Goal: Task Accomplishment & Management: Manage account settings

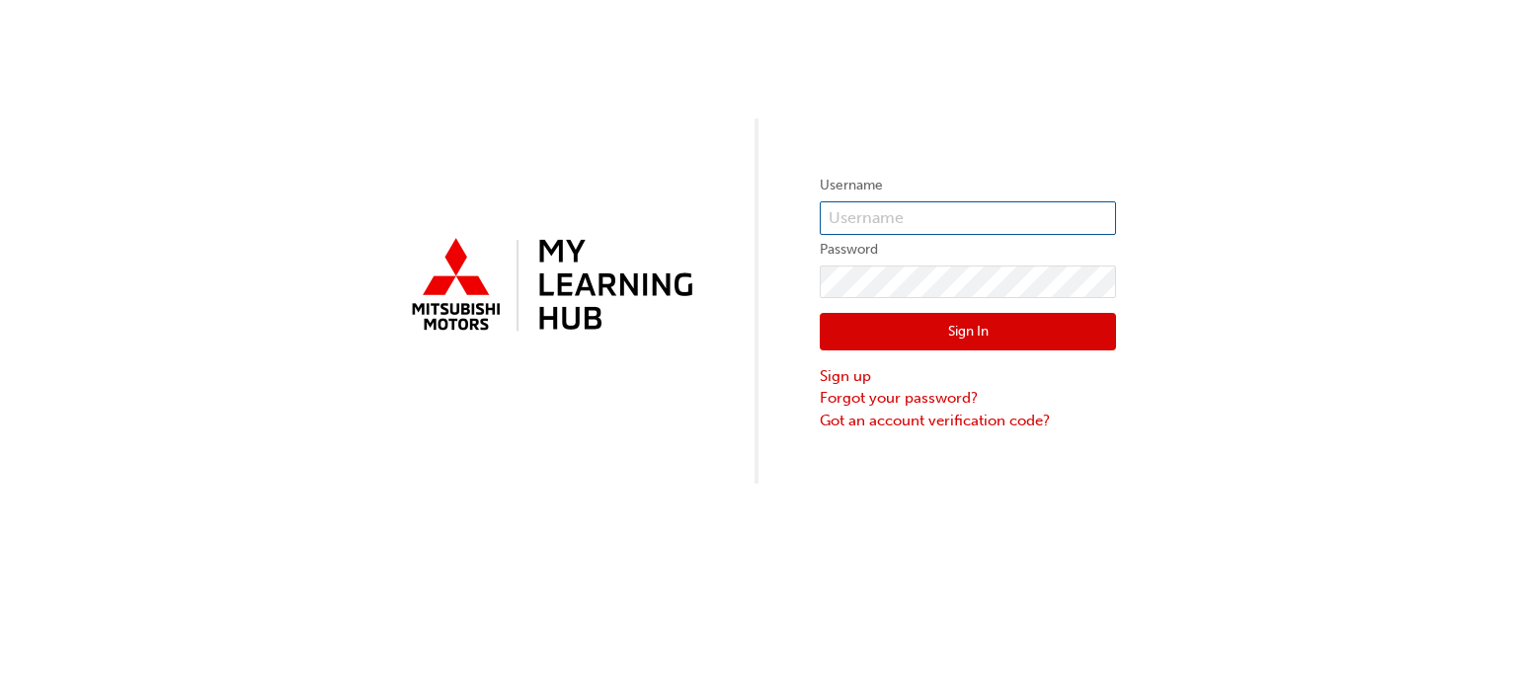
click at [966, 224] on input "text" at bounding box center [968, 218] width 296 height 34
type input "5001281"
click at [893, 338] on button "Sign In" at bounding box center [968, 332] width 296 height 38
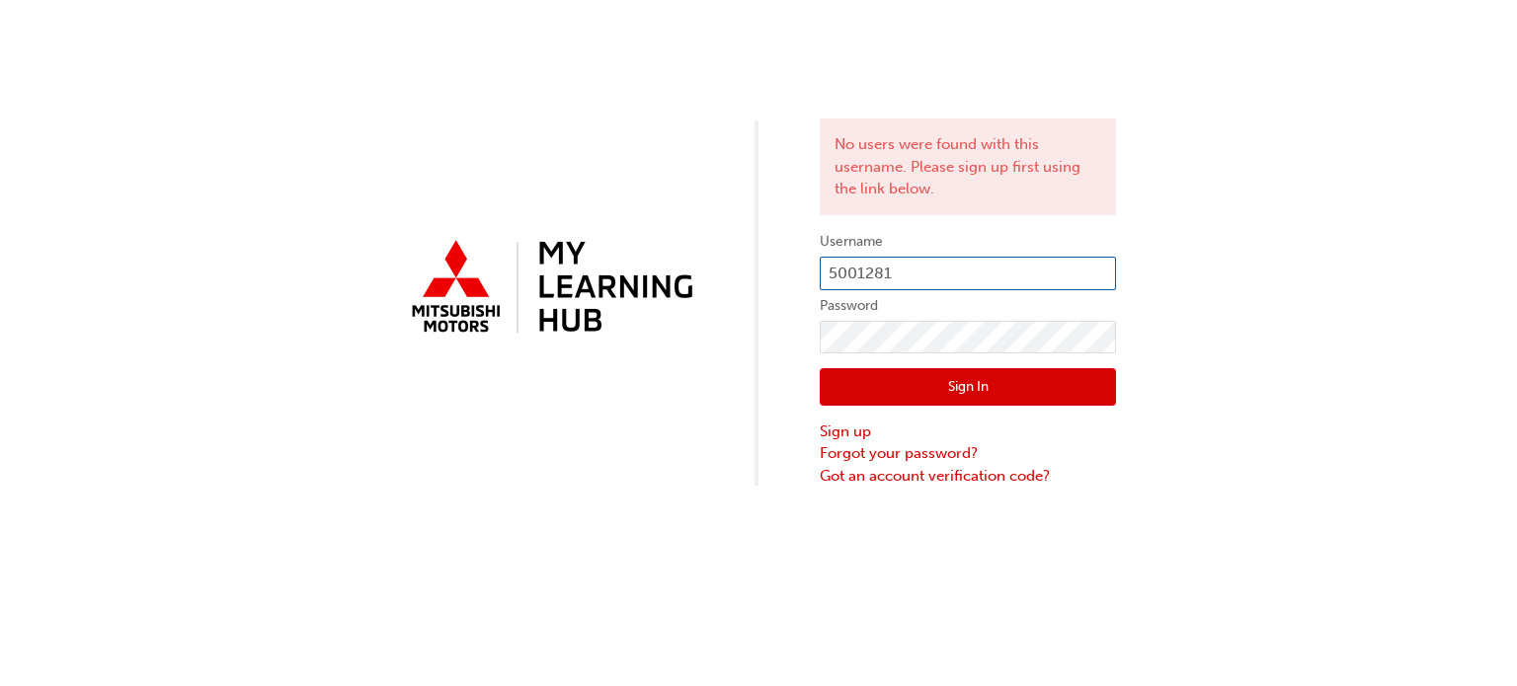
click at [999, 274] on input "5001281" at bounding box center [968, 274] width 296 height 34
type input "5"
type input "[EMAIL_ADDRESS][DOMAIN_NAME]"
click at [861, 390] on button "Sign In" at bounding box center [968, 387] width 296 height 38
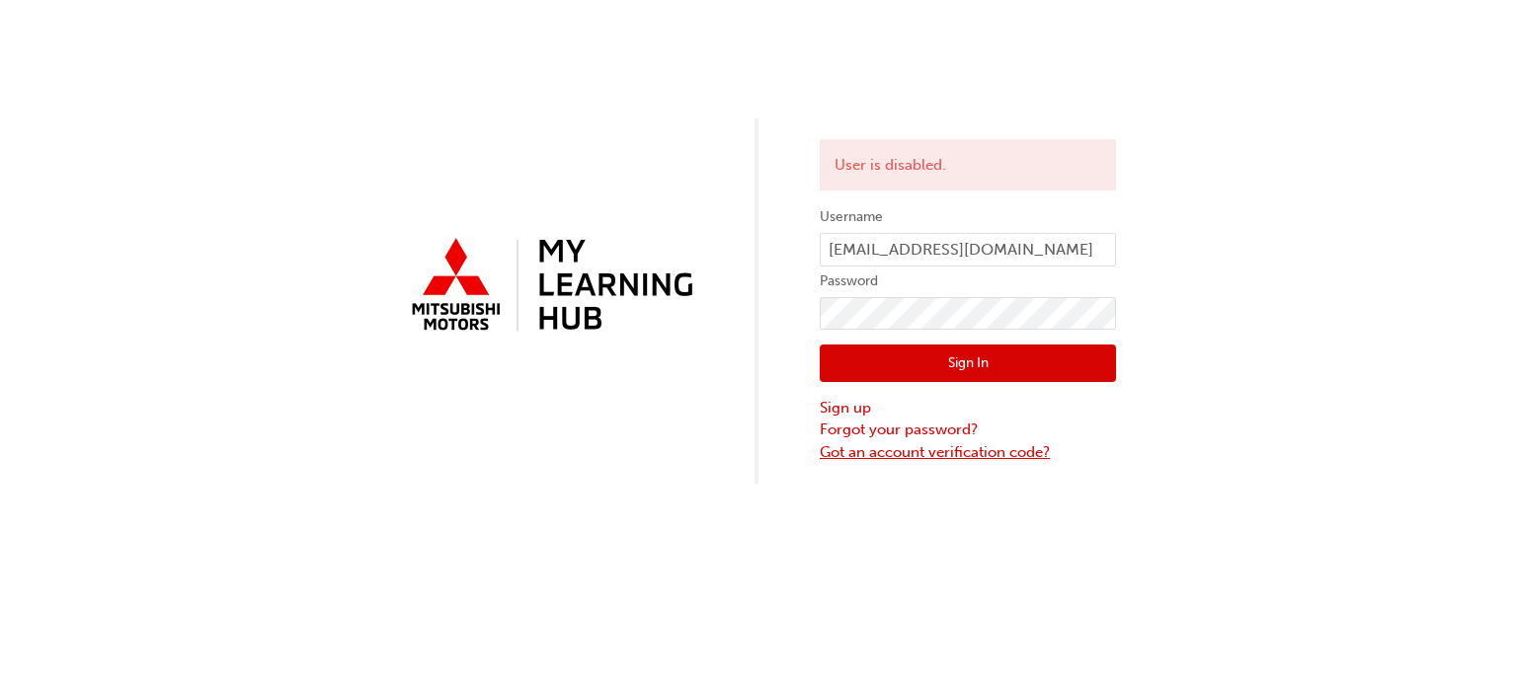
click at [948, 449] on link "Got an account verification code?" at bounding box center [968, 452] width 296 height 23
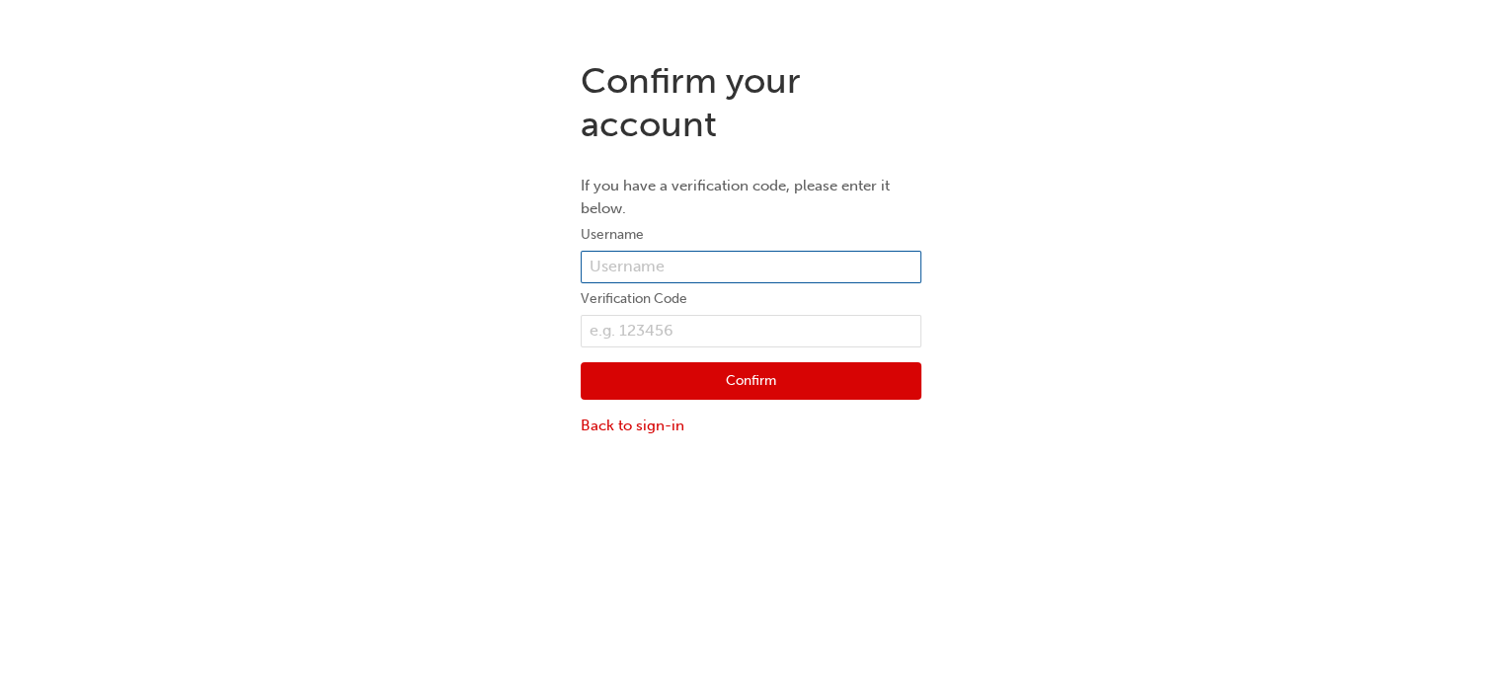
click at [706, 269] on input "text" at bounding box center [751, 268] width 341 height 34
type input "[EMAIL_ADDRESS][DOMAIN_NAME]"
click at [660, 415] on link "Back to sign-in" at bounding box center [751, 426] width 341 height 23
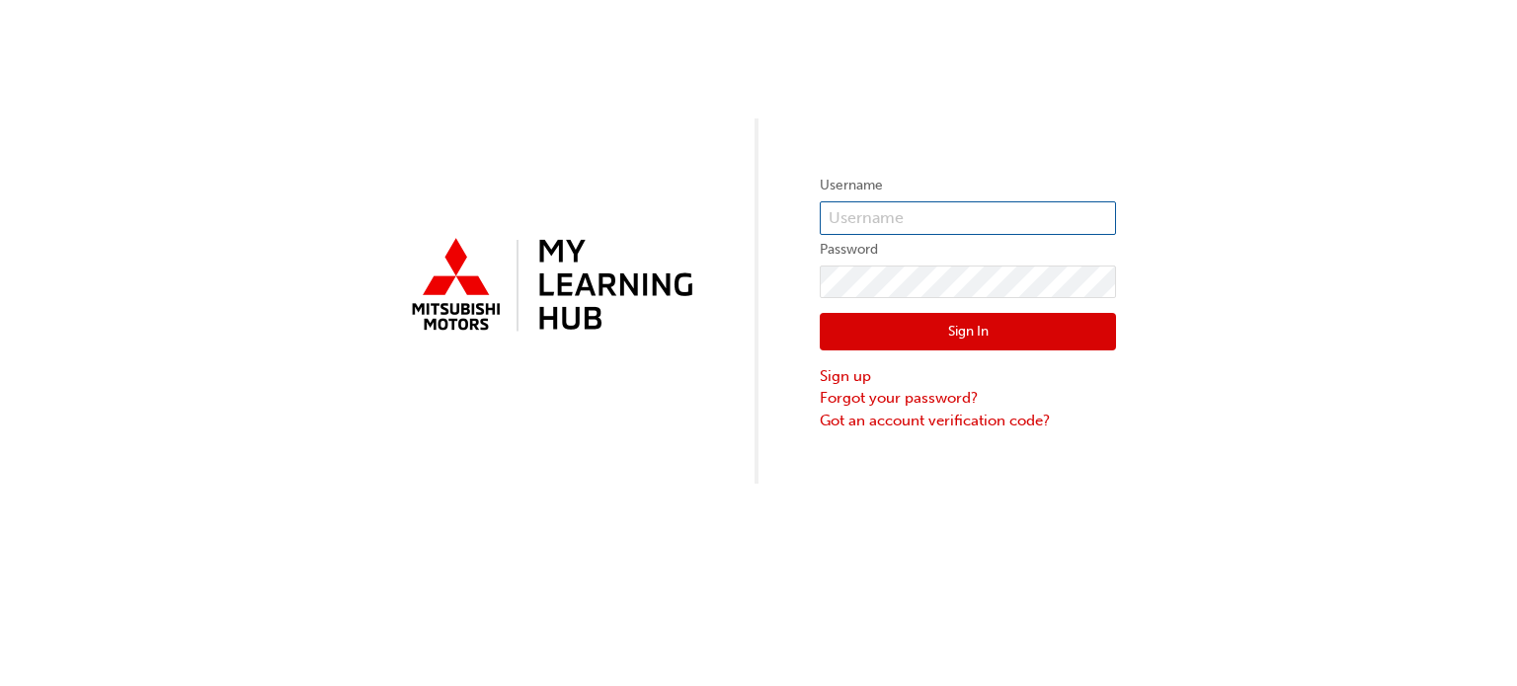
click at [953, 228] on input "text" at bounding box center [968, 218] width 296 height 34
type input "[EMAIL_ADDRESS][DOMAIN_NAME]"
click at [878, 343] on button "Sign In" at bounding box center [968, 332] width 296 height 38
drag, startPoint x: 878, startPoint y: 343, endPoint x: 861, endPoint y: 351, distance: 18.6
click at [878, 343] on div "Username [PERSON_NAME][EMAIL_ADDRESS][DOMAIN_NAME] Password Sign In Sign up For…" at bounding box center [758, 343] width 1517 height 686
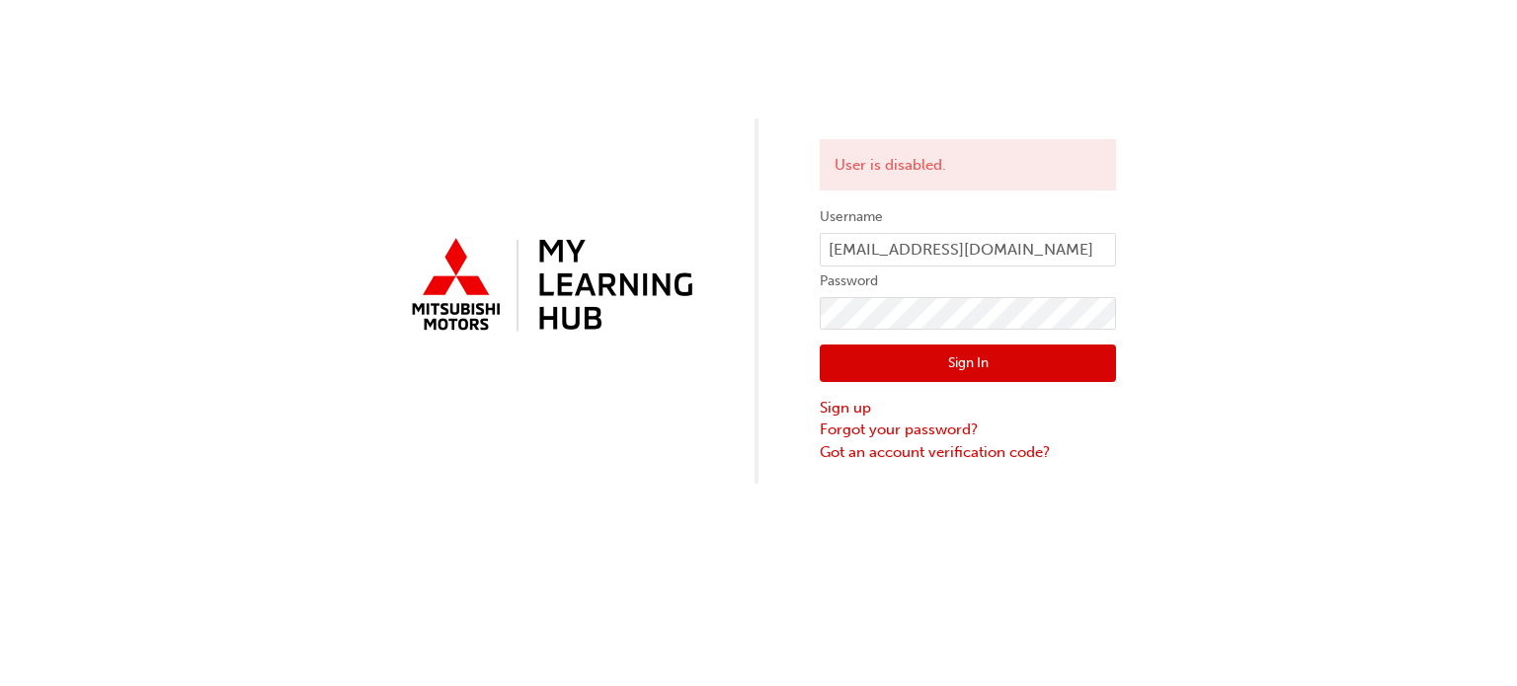
drag, startPoint x: 1326, startPoint y: 295, endPoint x: 1312, endPoint y: 297, distance: 14.9
click at [1326, 295] on div "User is disabled. Username [EMAIL_ADDRESS][DOMAIN_NAME] Password Sign In Sign u…" at bounding box center [758, 242] width 1517 height 484
click at [1010, 360] on button "Sign In" at bounding box center [968, 364] width 296 height 38
click at [887, 432] on link "Forgot your password?" at bounding box center [968, 430] width 296 height 23
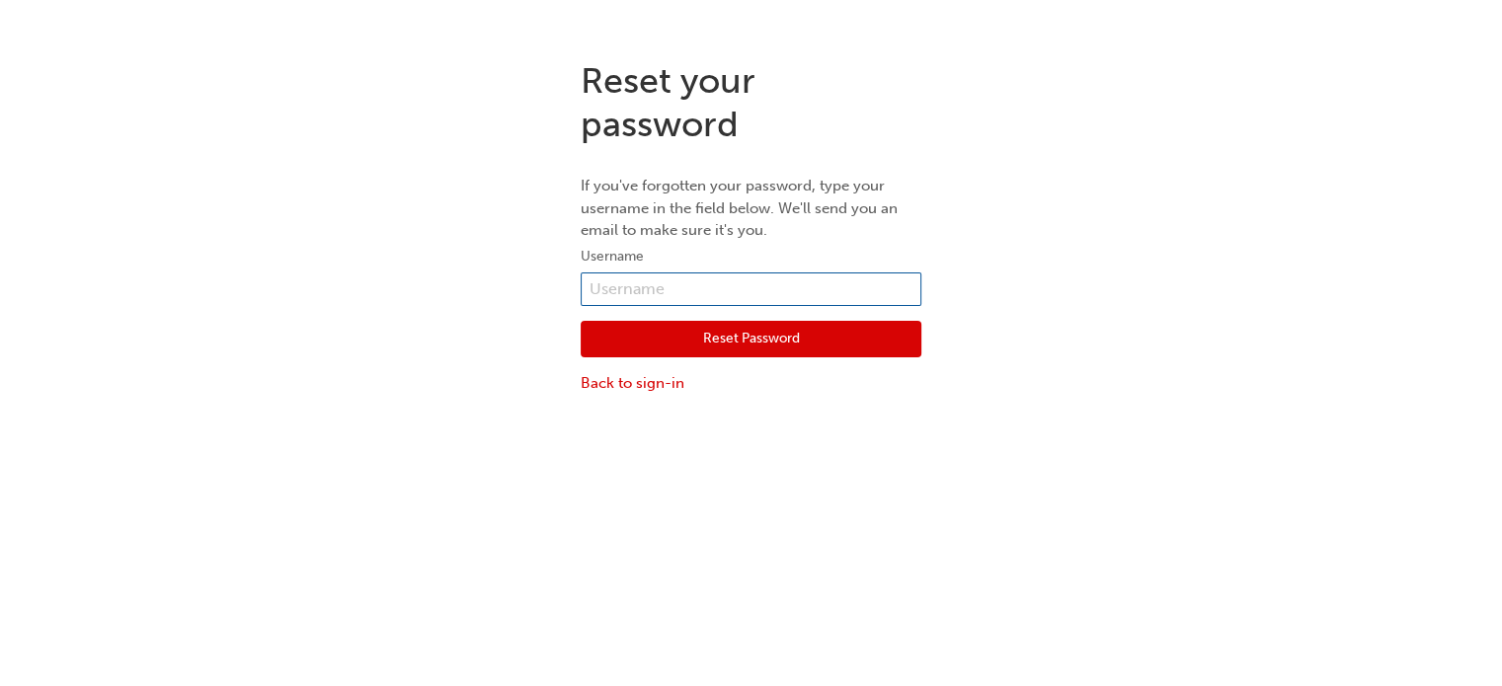
click at [699, 287] on input "text" at bounding box center [751, 290] width 341 height 34
type input "[EMAIL_ADDRESS][DOMAIN_NAME]"
click at [707, 342] on button "Reset Password" at bounding box center [751, 340] width 341 height 38
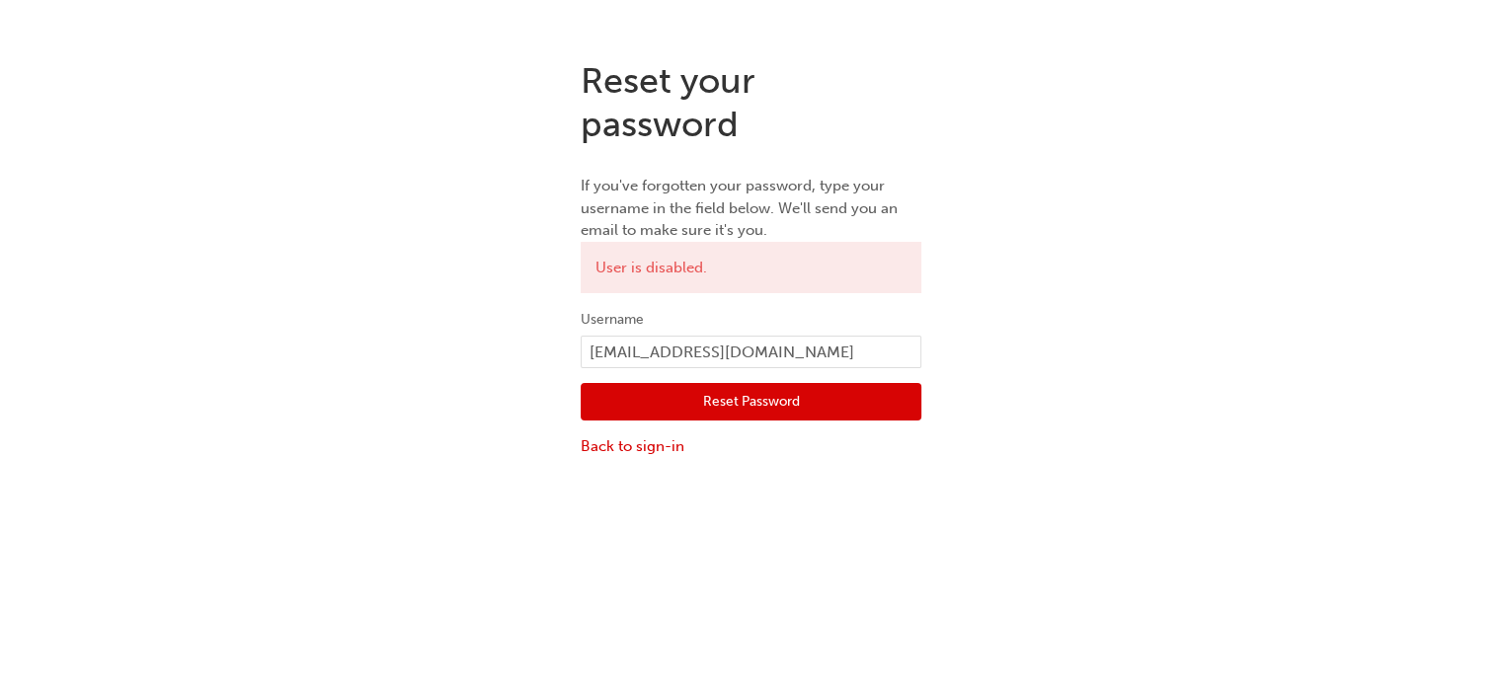
scroll to position [43, 0]
